Goal: Information Seeking & Learning: Learn about a topic

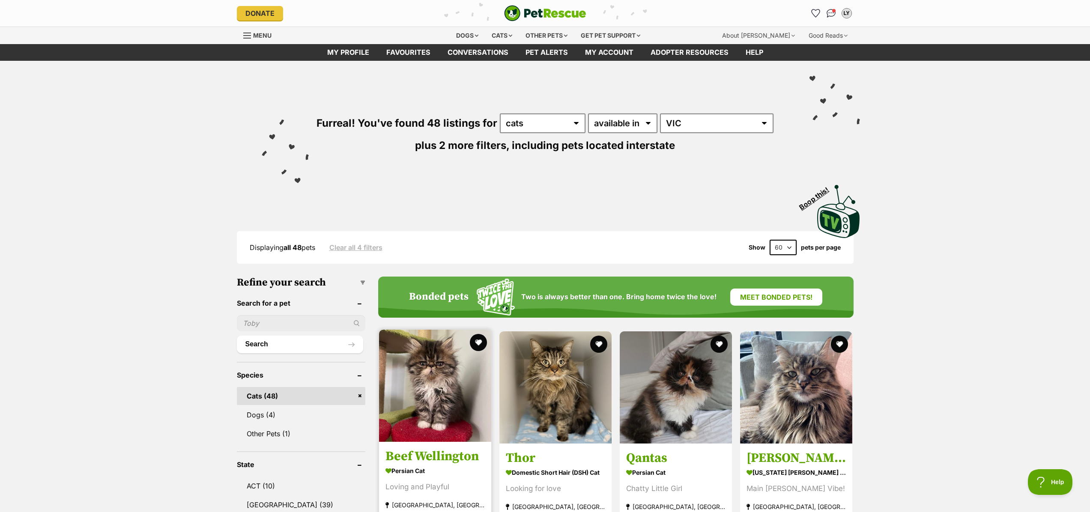
click at [454, 378] on img at bounding box center [435, 386] width 112 height 112
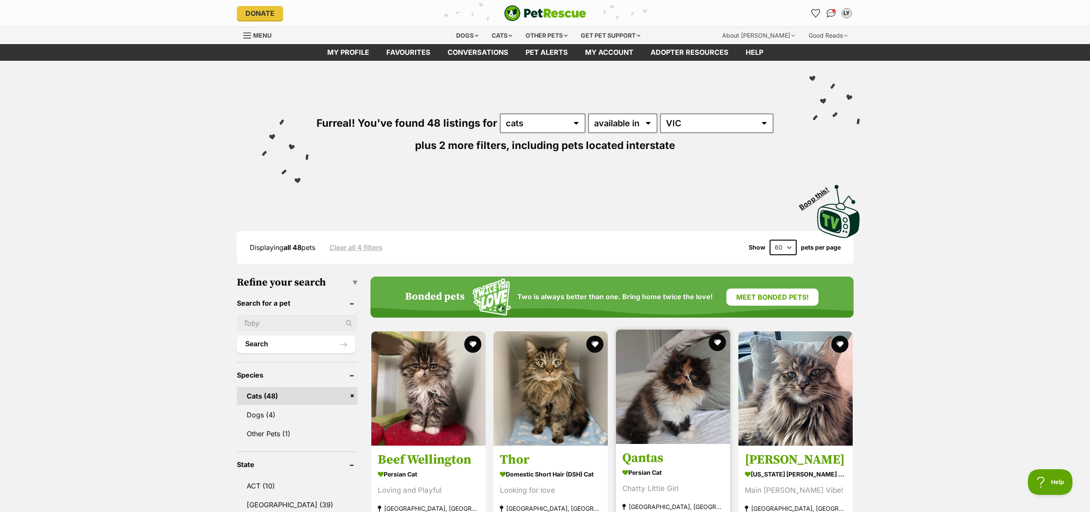
click at [646, 376] on img at bounding box center [673, 387] width 114 height 114
click at [57, 152] on div "Furreal! You've found 48 listings for any type of pet cats dogs other pets avai…" at bounding box center [545, 150] width 1090 height 179
